Goal: Find specific page/section: Find specific page/section

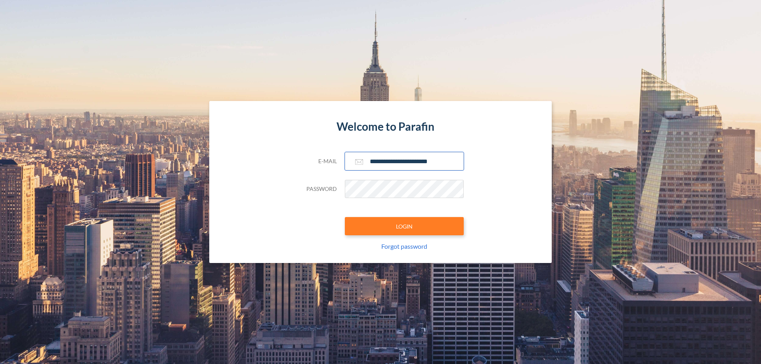
type input "**********"
click at [404, 226] on button "LOGIN" at bounding box center [404, 226] width 119 height 18
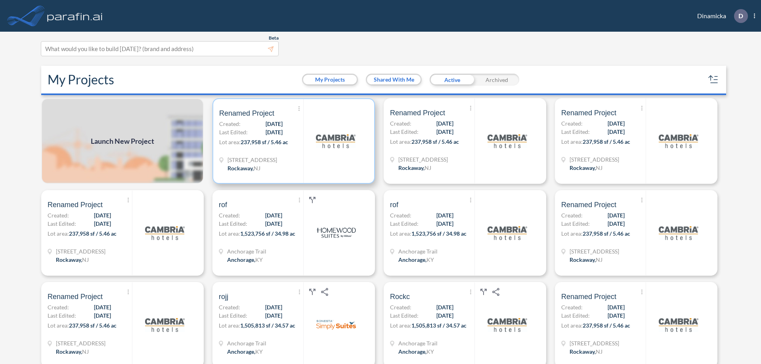
scroll to position [2, 0]
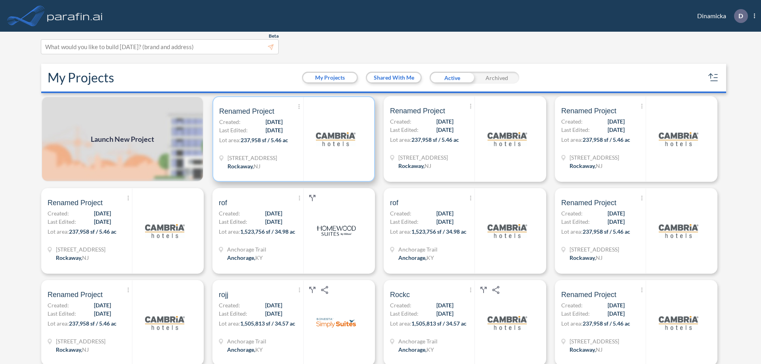
click at [292, 139] on p "Lot area: 237,958 sf / 5.46 ac" at bounding box center [261, 141] width 84 height 11
